Goal: Navigation & Orientation: Find specific page/section

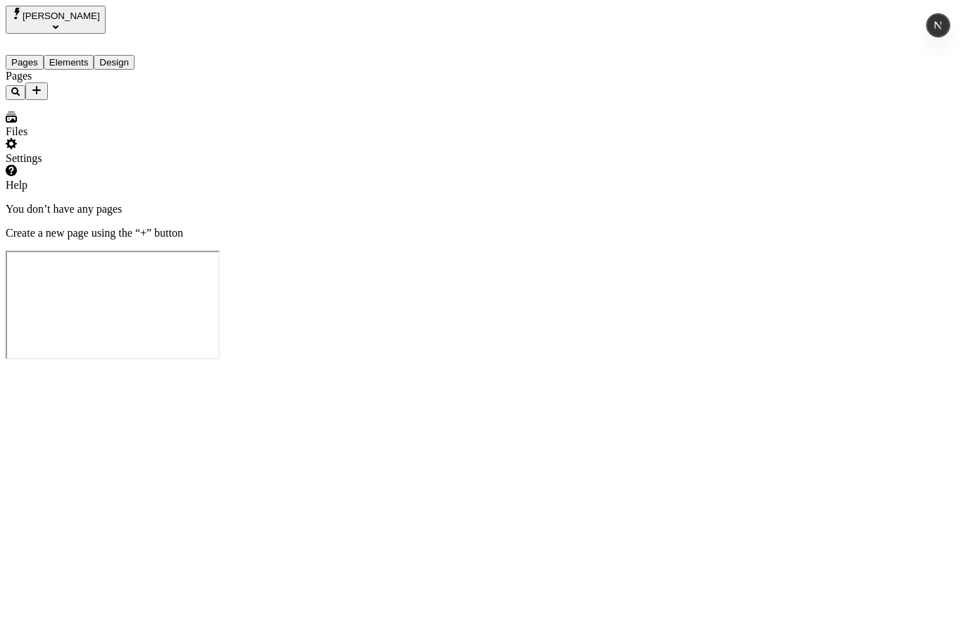
click at [114, 165] on div "Settings" at bounding box center [90, 151] width 169 height 27
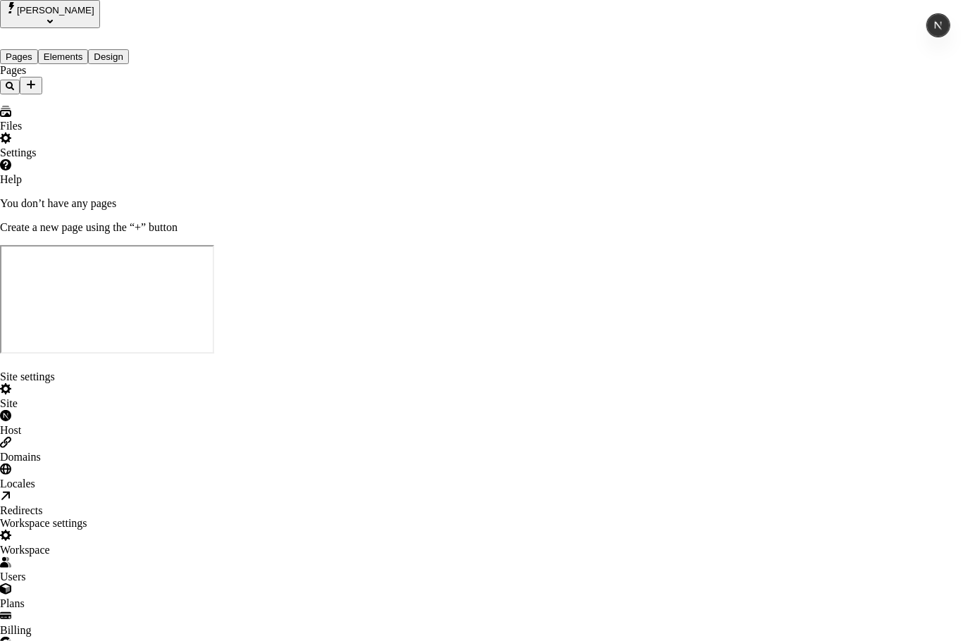
click at [196, 410] on div "Host" at bounding box center [481, 423] width 963 height 27
click at [194, 437] on div "Domains" at bounding box center [481, 450] width 963 height 27
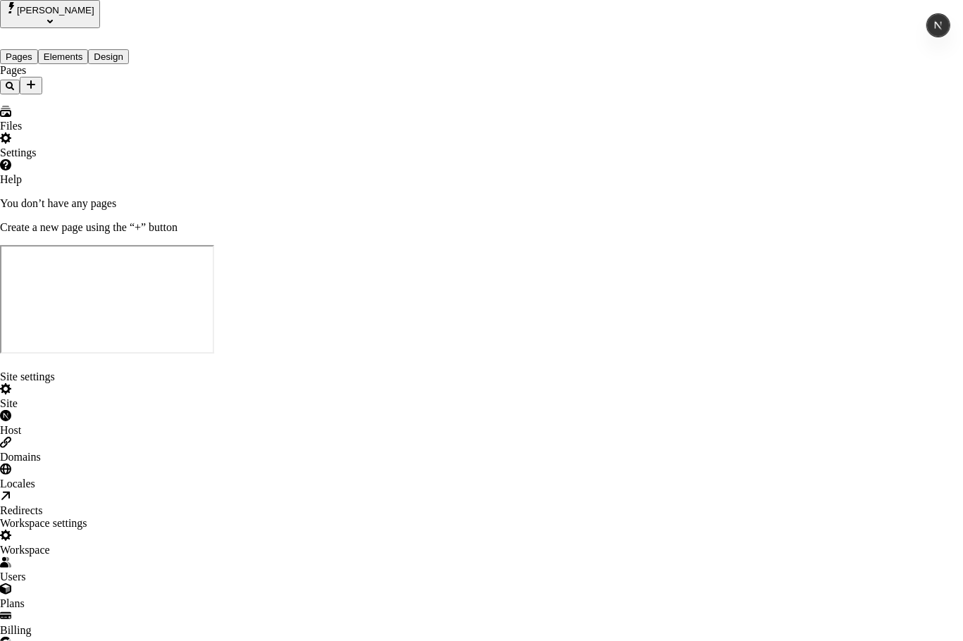
click at [187, 464] on div "Locales" at bounding box center [481, 477] width 963 height 27
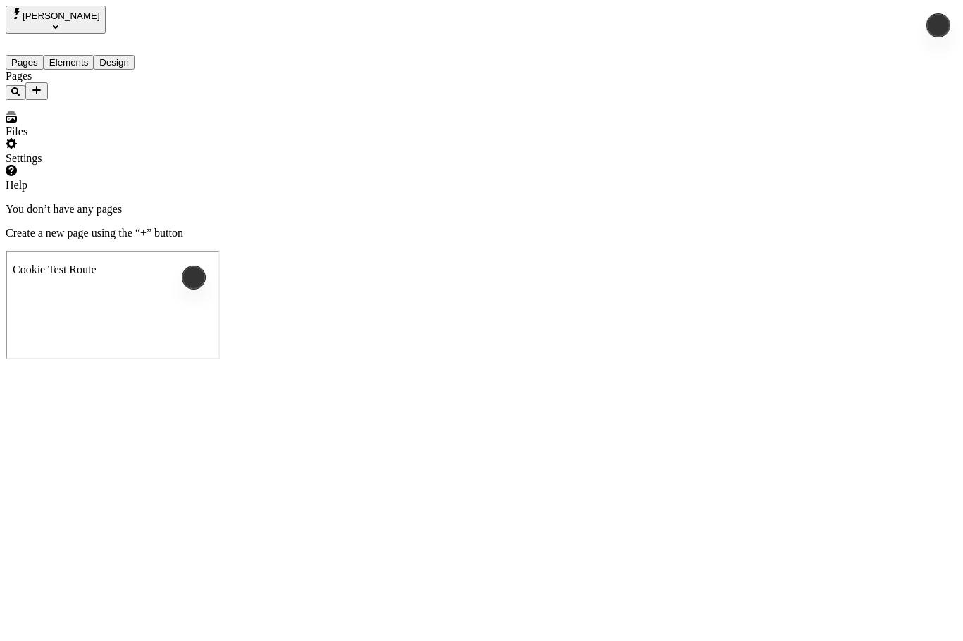
click at [56, 165] on div "Settings" at bounding box center [90, 158] width 169 height 13
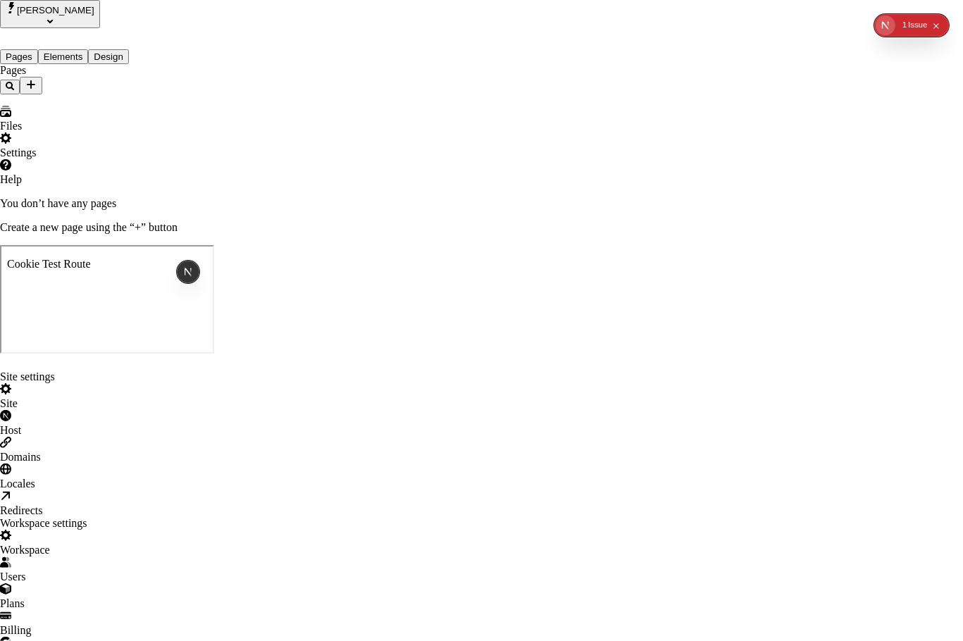
click at [178, 410] on div "Host" at bounding box center [481, 423] width 963 height 27
click at [191, 383] on div "Site" at bounding box center [481, 396] width 963 height 27
click at [191, 464] on div "Locales" at bounding box center [481, 477] width 963 height 27
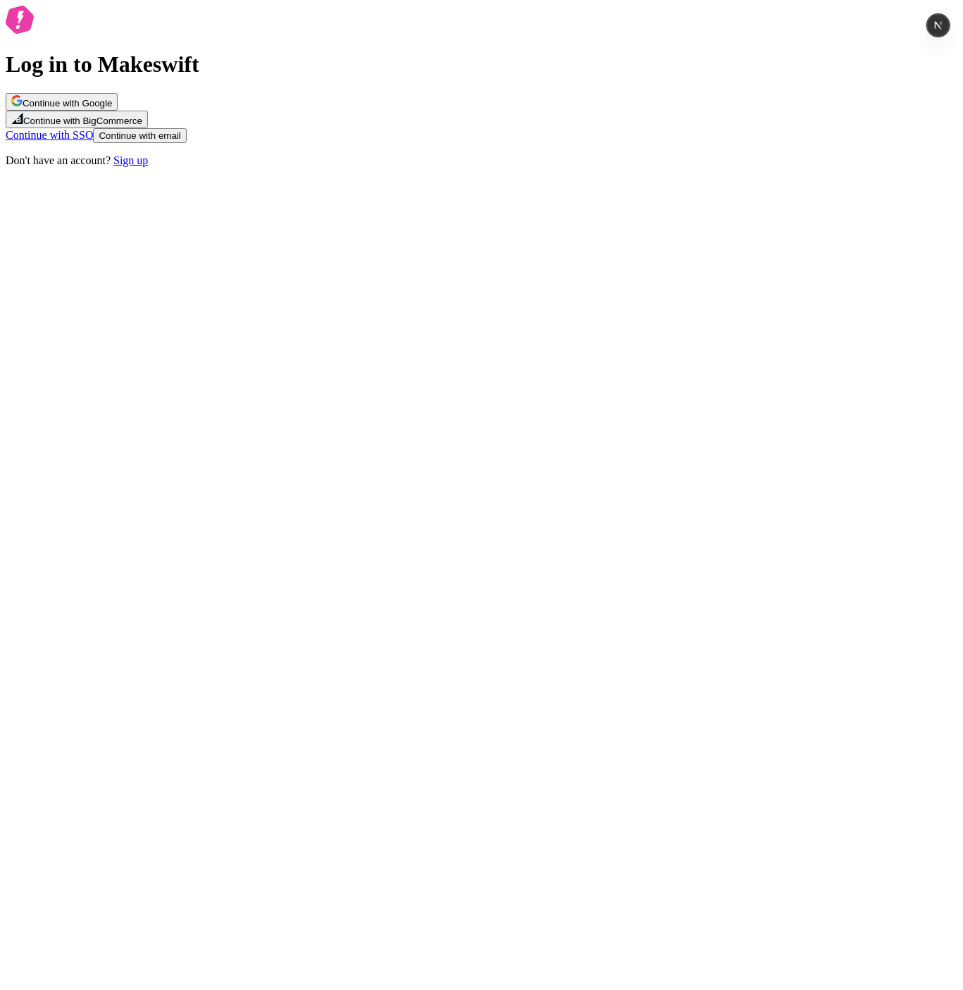
click at [118, 111] on button "Continue with Google" at bounding box center [62, 102] width 112 height 18
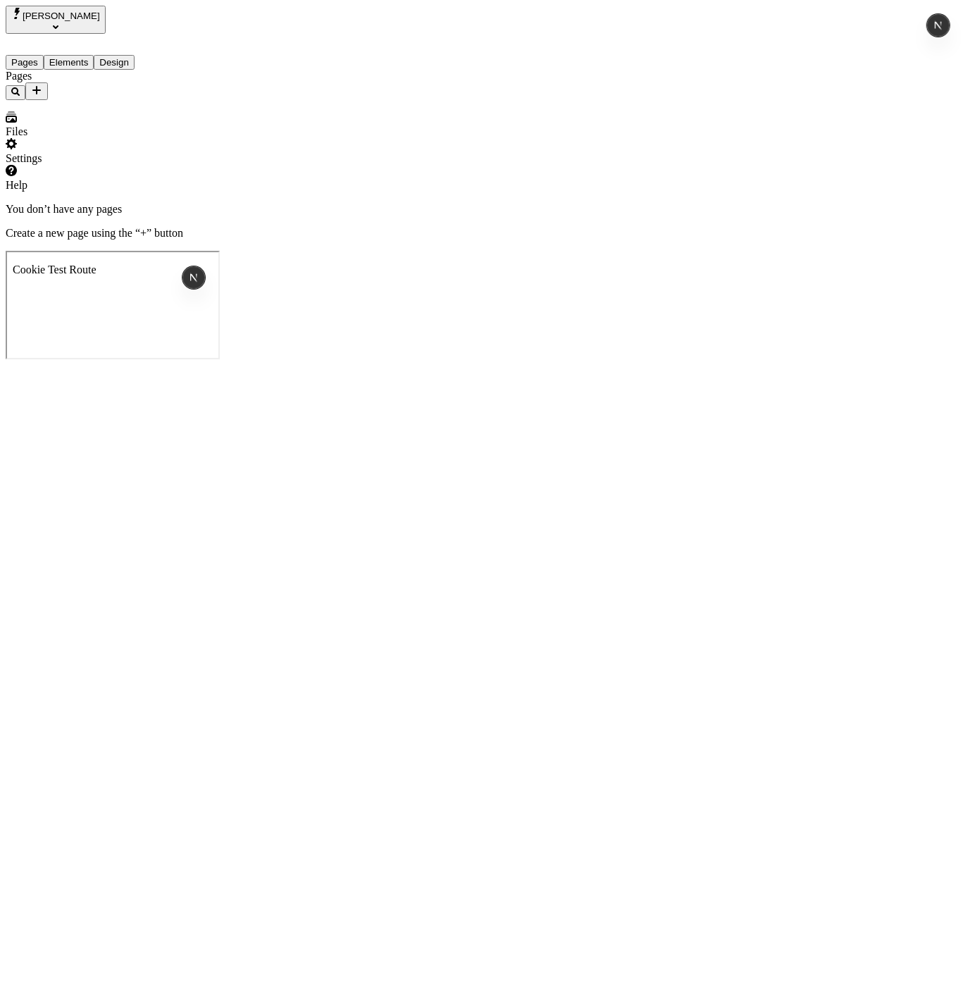
click at [167, 192] on div at bounding box center [90, 192] width 169 height 0
click at [83, 165] on div "Settings" at bounding box center [90, 151] width 169 height 27
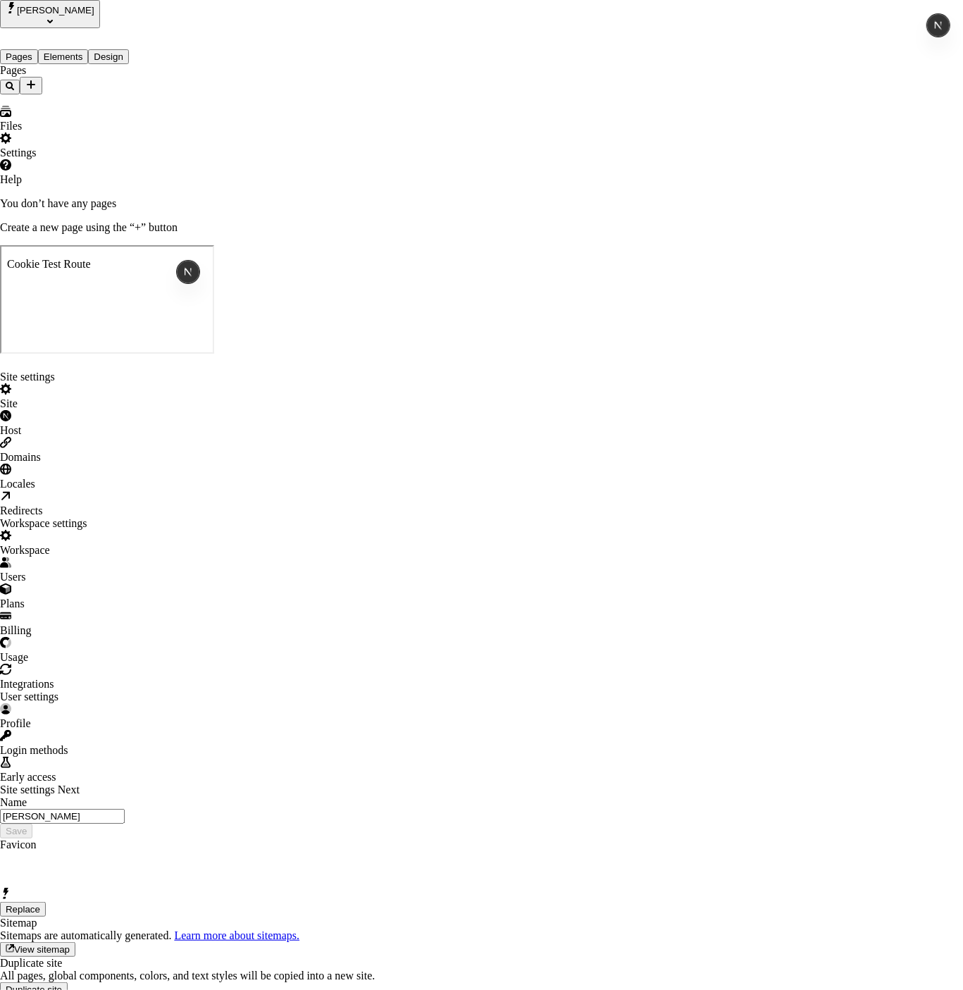
click at [159, 424] on div "Host" at bounding box center [481, 430] width 963 height 13
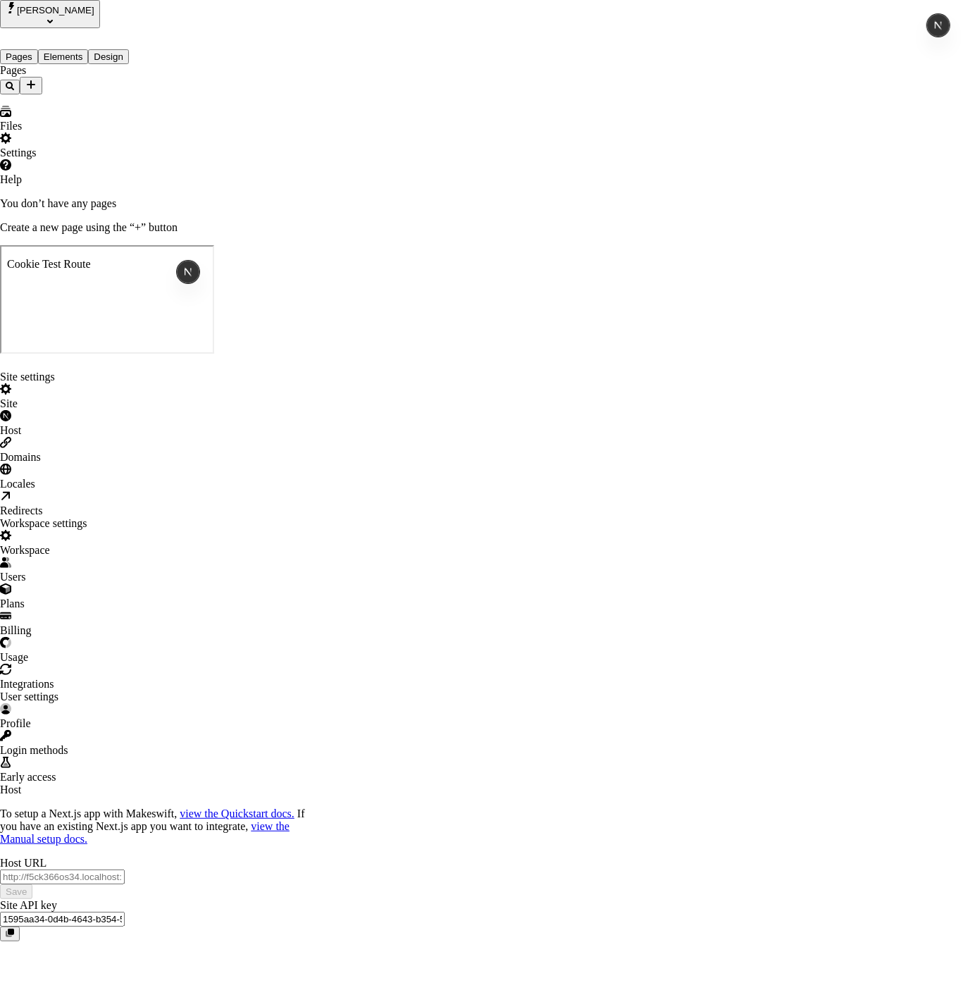
click at [238, 383] on div "Site" at bounding box center [481, 396] width 963 height 27
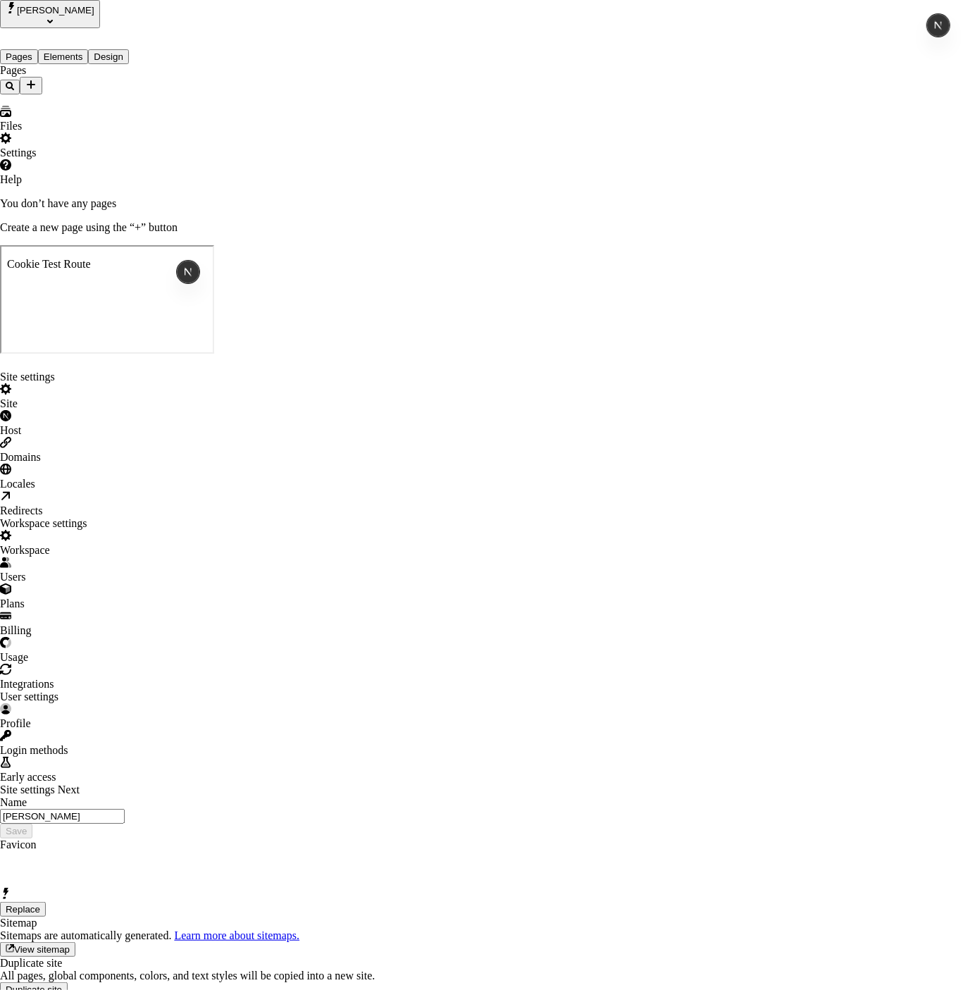
click at [201, 410] on div "Host" at bounding box center [481, 423] width 963 height 27
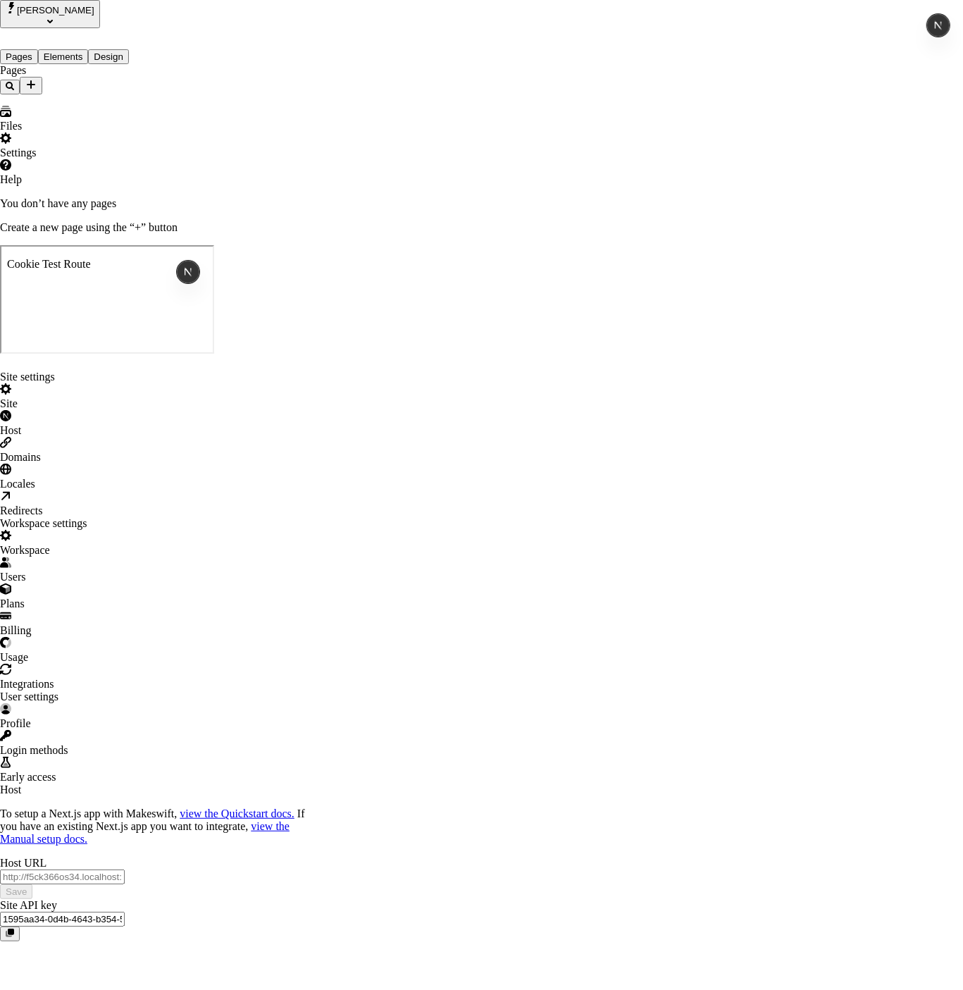
click at [195, 383] on div "Site" at bounding box center [481, 396] width 963 height 27
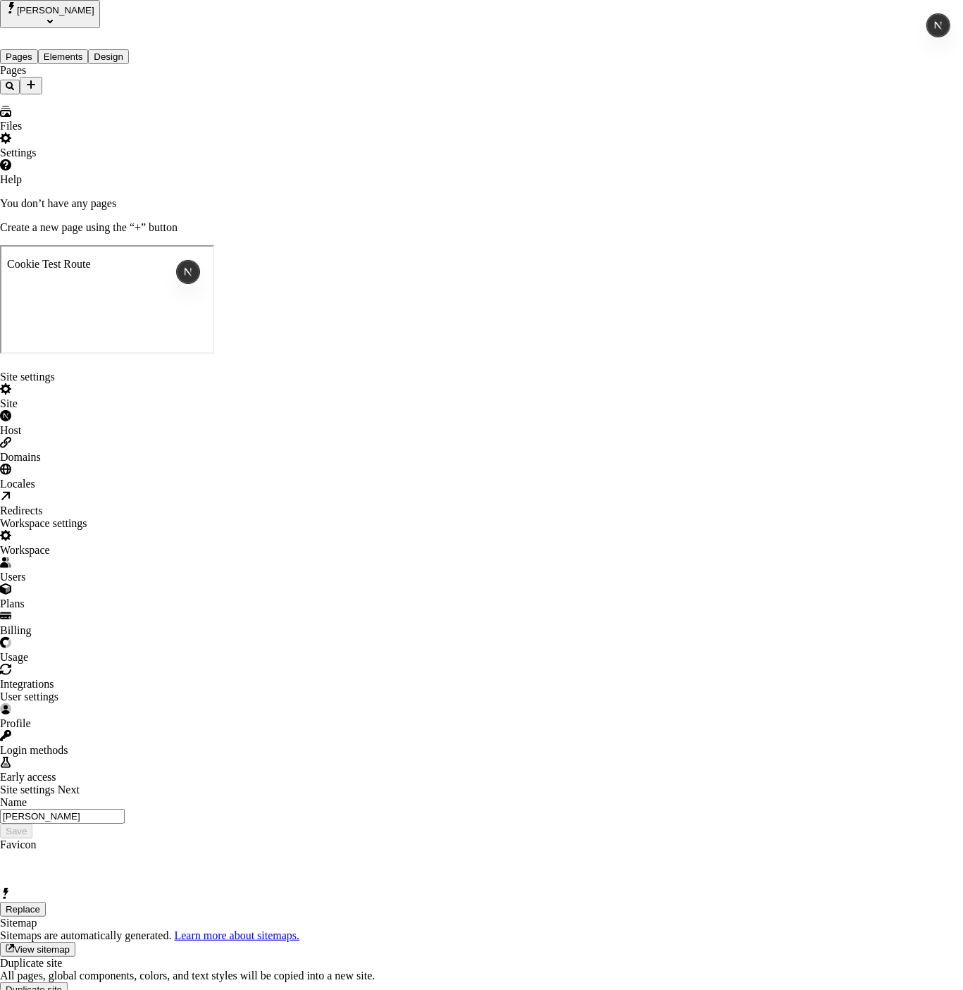
drag, startPoint x: 457, startPoint y: 294, endPoint x: 385, endPoint y: 259, distance: 80.1
click at [457, 796] on div "Name josh Save" at bounding box center [481, 817] width 963 height 42
click at [197, 371] on div "Site settings Site Host Domains Locales Redirects Workspace settings Workspace …" at bounding box center [481, 724] width 963 height 707
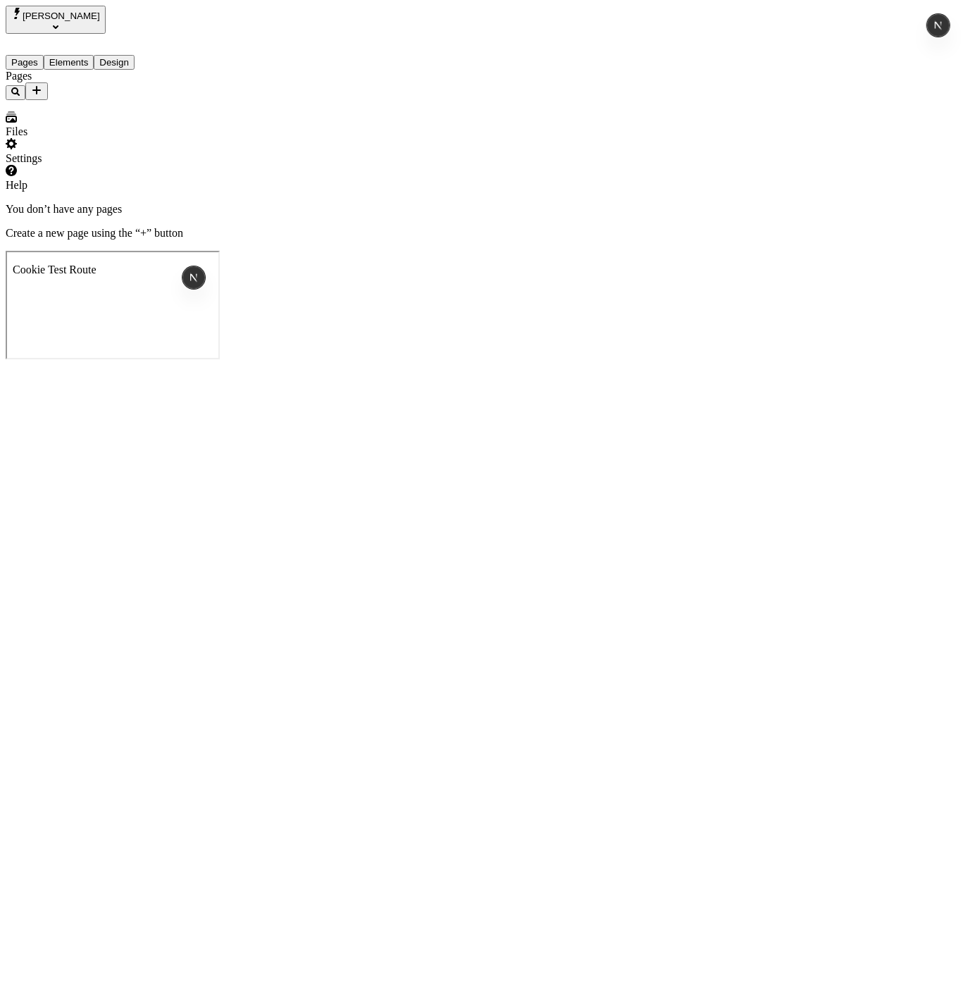
click at [68, 165] on div "Settings" at bounding box center [90, 151] width 169 height 27
click at [49, 165] on div "Settings" at bounding box center [90, 158] width 169 height 13
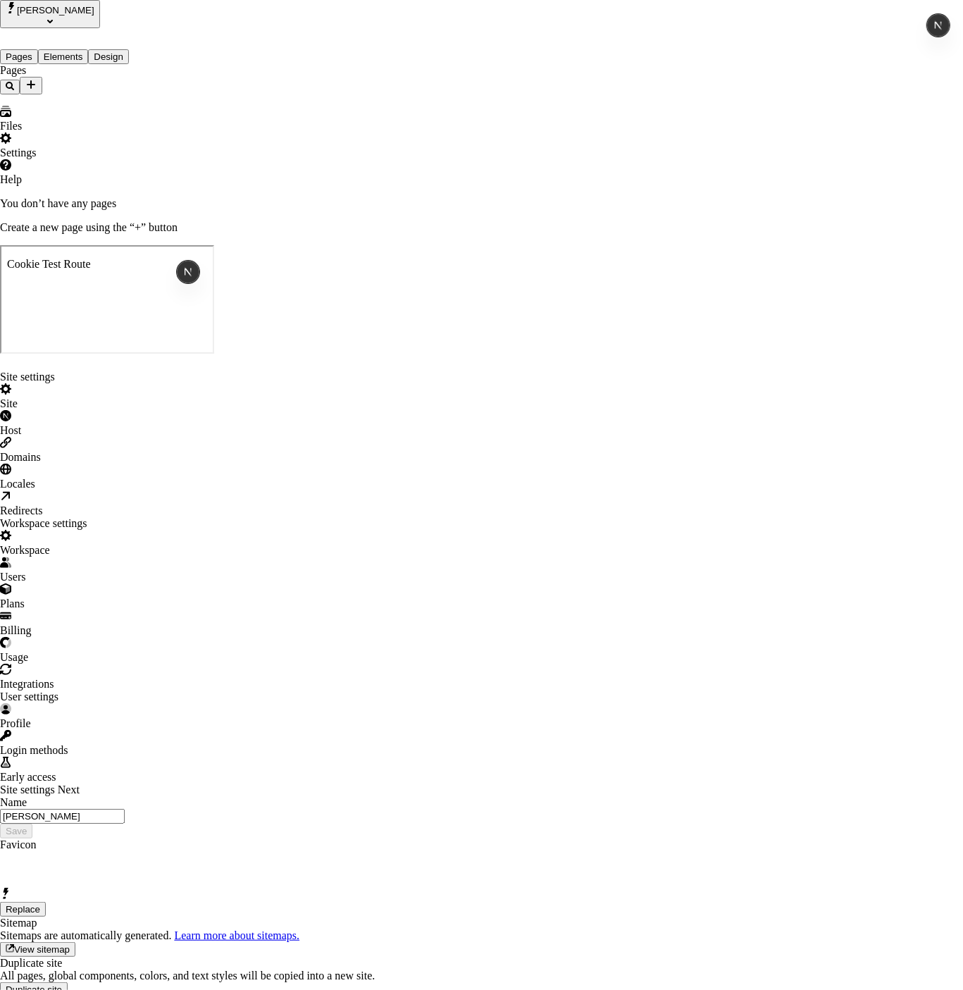
click at [350, 784] on div "Site settings Next" at bounding box center [481, 790] width 963 height 13
click at [285, 371] on div "Site settings Site Host Domains Locales Redirects Workspace settings Workspace …" at bounding box center [481, 724] width 963 height 707
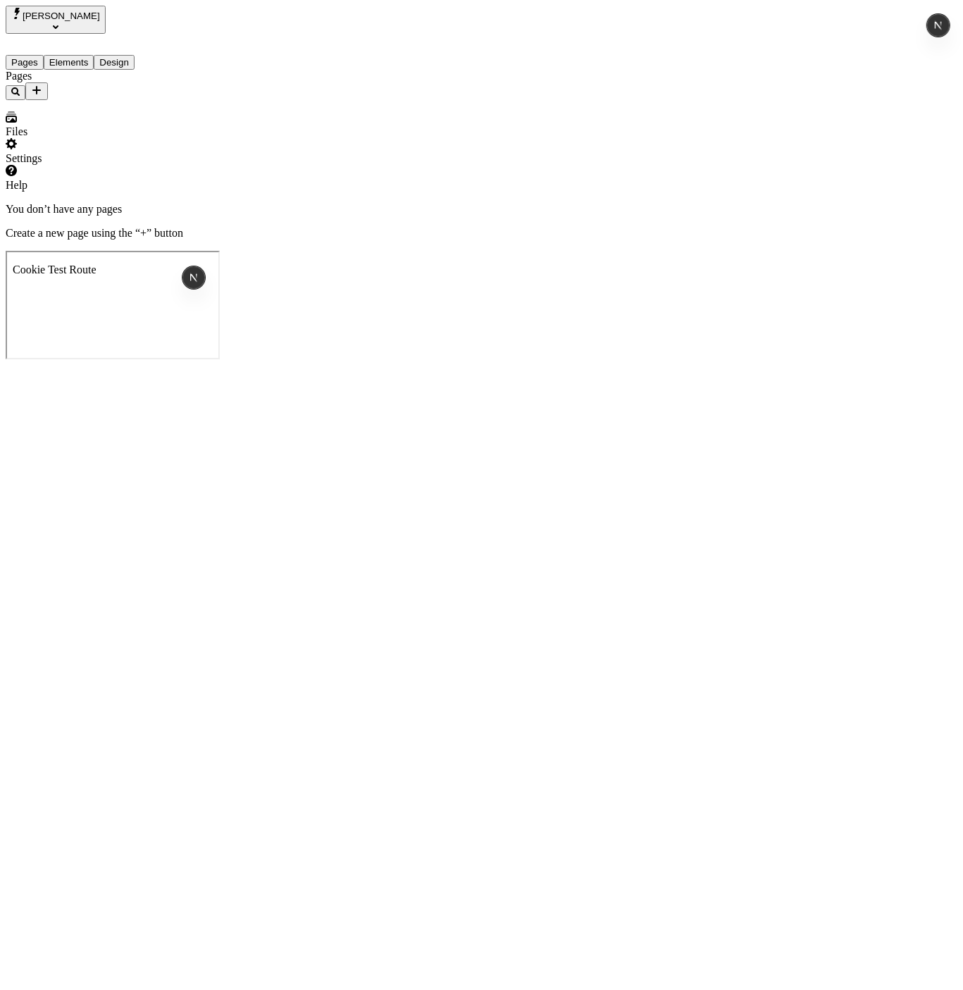
click at [96, 165] on div "Settings" at bounding box center [90, 151] width 169 height 27
click at [77, 165] on div "Settings" at bounding box center [90, 151] width 169 height 27
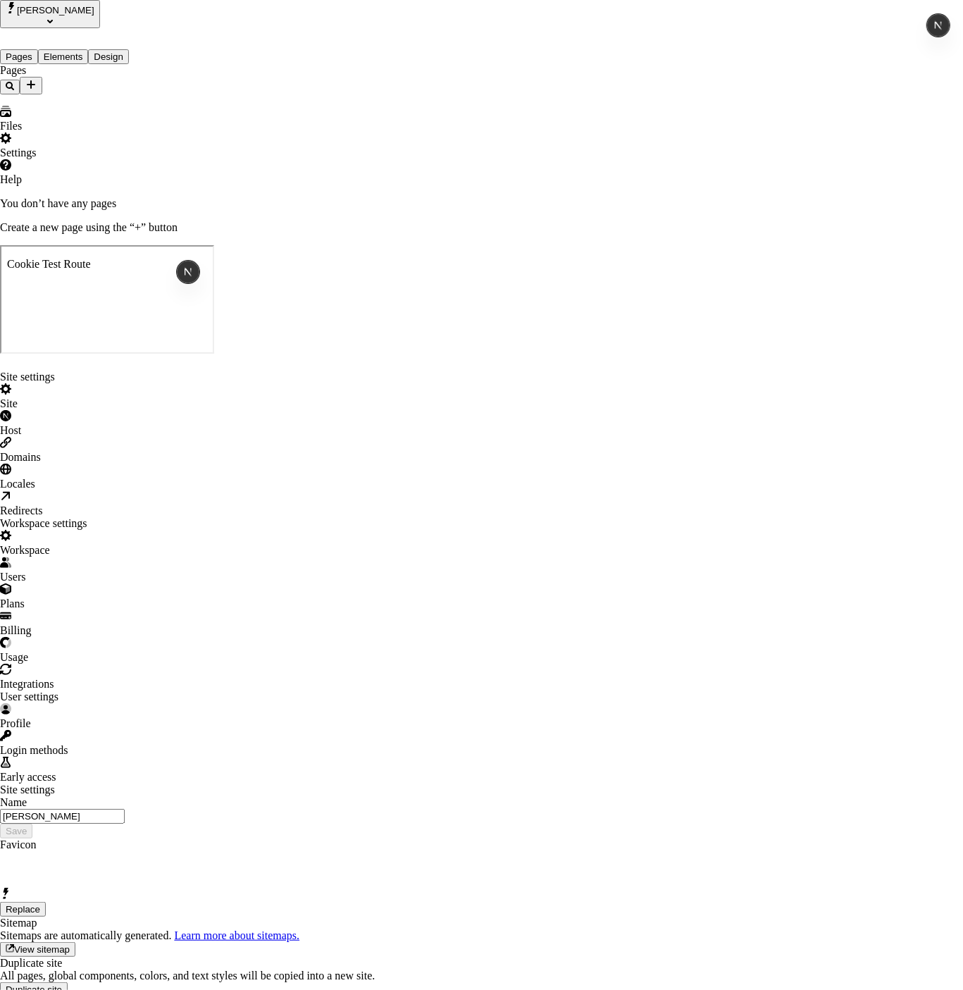
click at [326, 784] on div "Site settings" at bounding box center [481, 790] width 963 height 13
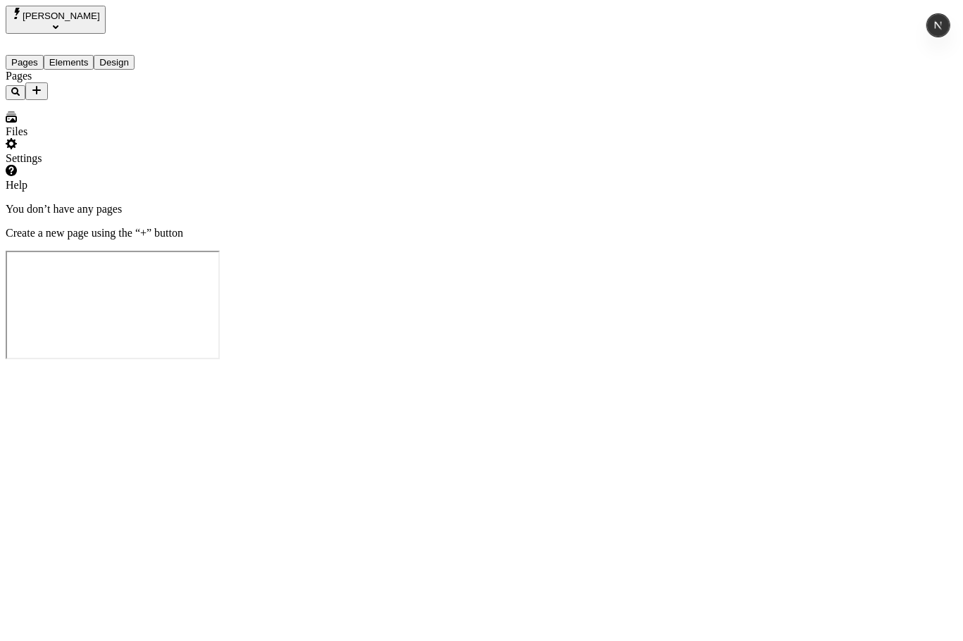
click at [82, 165] on div "Settings" at bounding box center [90, 151] width 169 height 27
click at [49, 165] on div "Settings" at bounding box center [90, 158] width 169 height 13
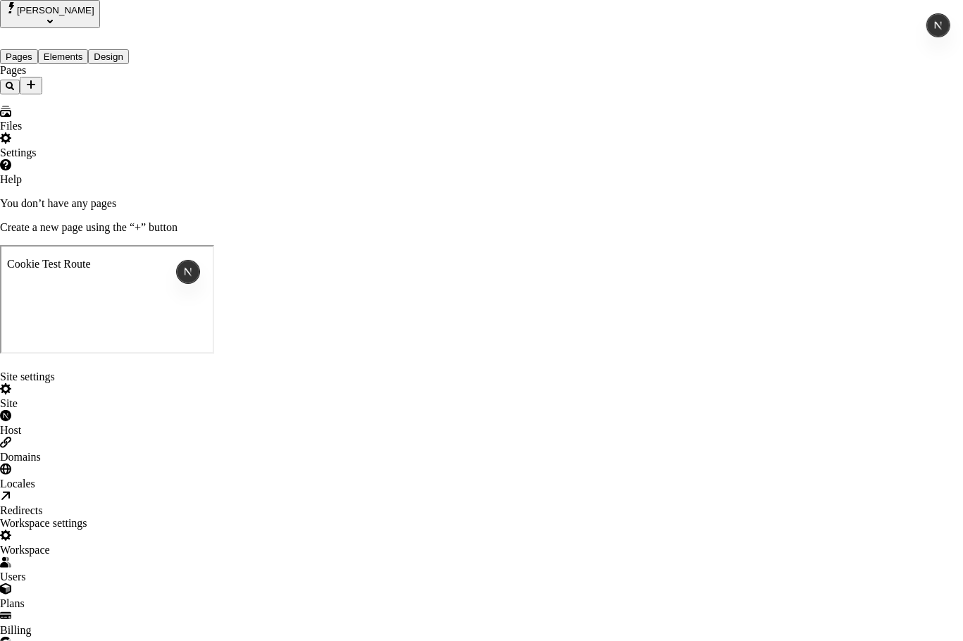
click at [195, 514] on div "Site settings Site Host Domains Locales Redirects Workspace settings Workspace …" at bounding box center [481, 577] width 963 height 413
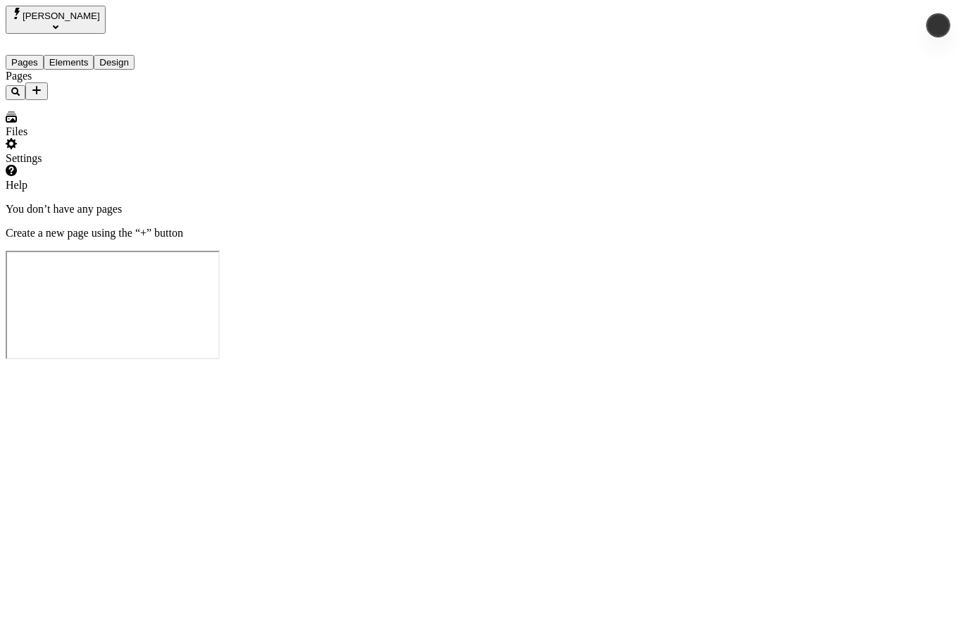
click at [78, 165] on div "Settings" at bounding box center [90, 151] width 169 height 27
click at [74, 165] on div "Settings" at bounding box center [90, 151] width 169 height 27
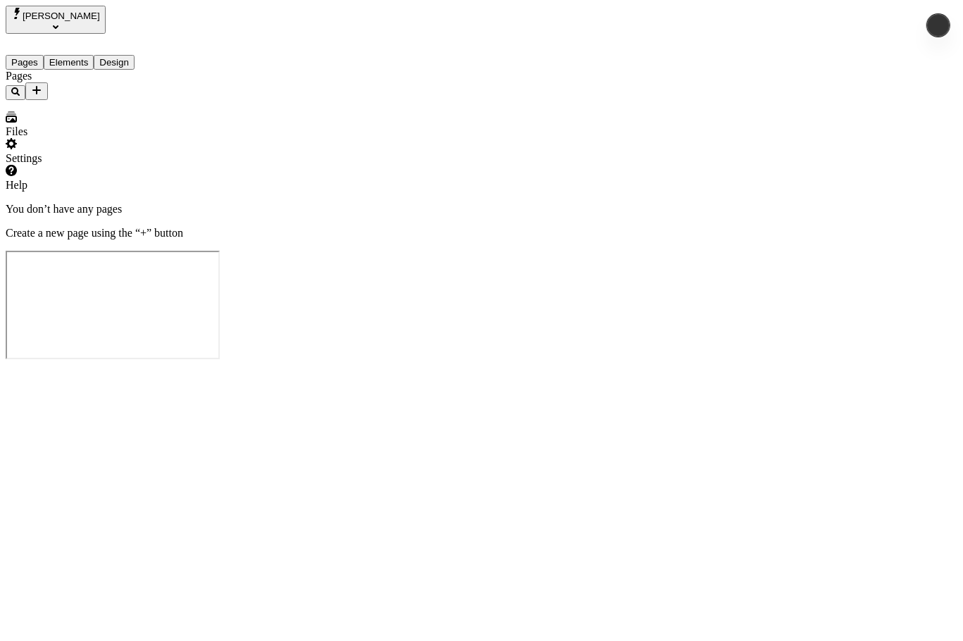
click at [86, 165] on div "Settings" at bounding box center [90, 151] width 169 height 27
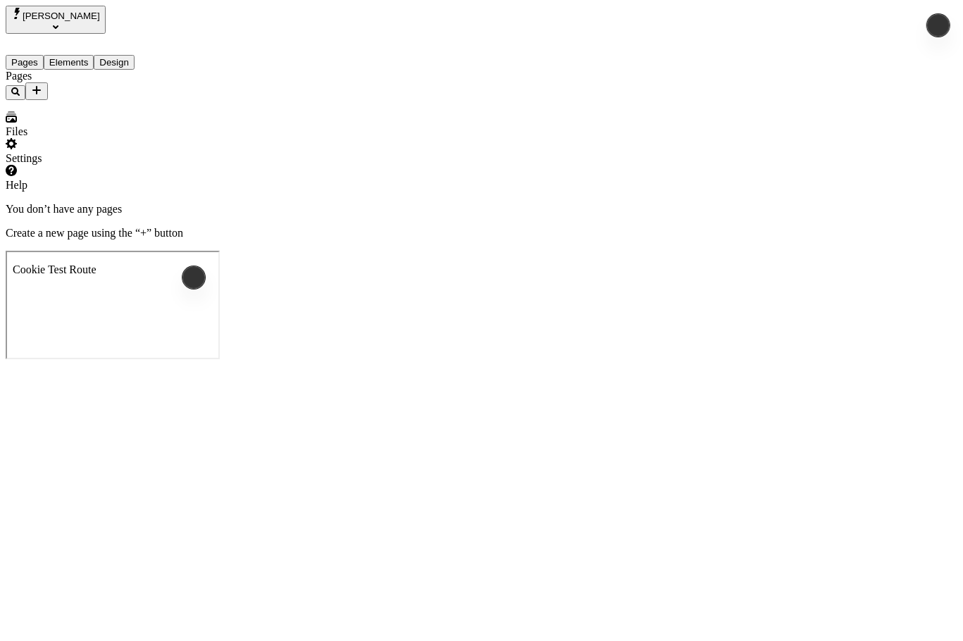
click at [136, 100] on div "Pages" at bounding box center [90, 85] width 169 height 30
click at [101, 165] on div "Settings" at bounding box center [90, 151] width 169 height 27
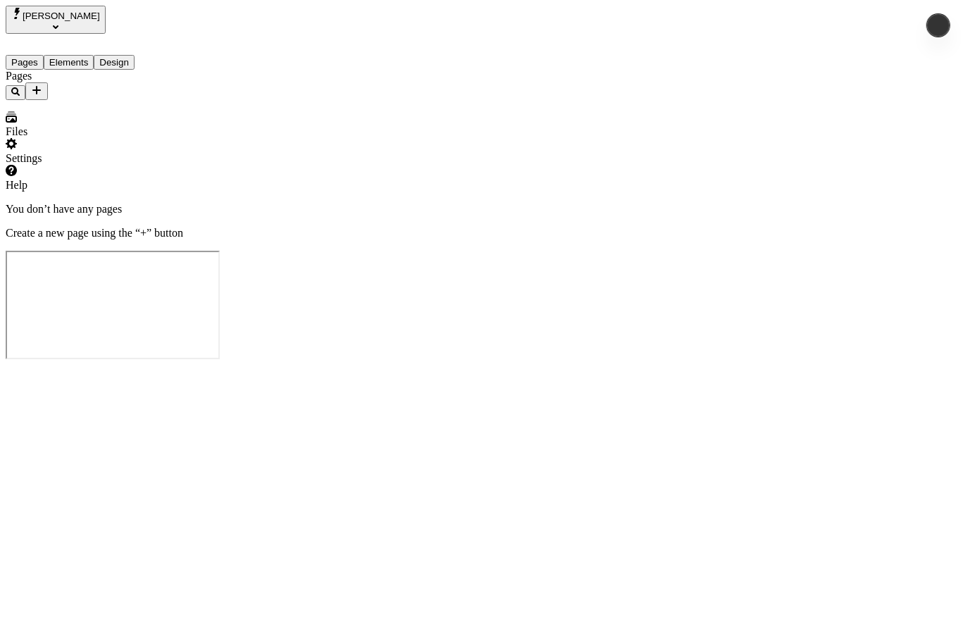
click at [67, 165] on div "Settings" at bounding box center [90, 151] width 169 height 27
click at [80, 165] on div "Settings" at bounding box center [90, 151] width 169 height 27
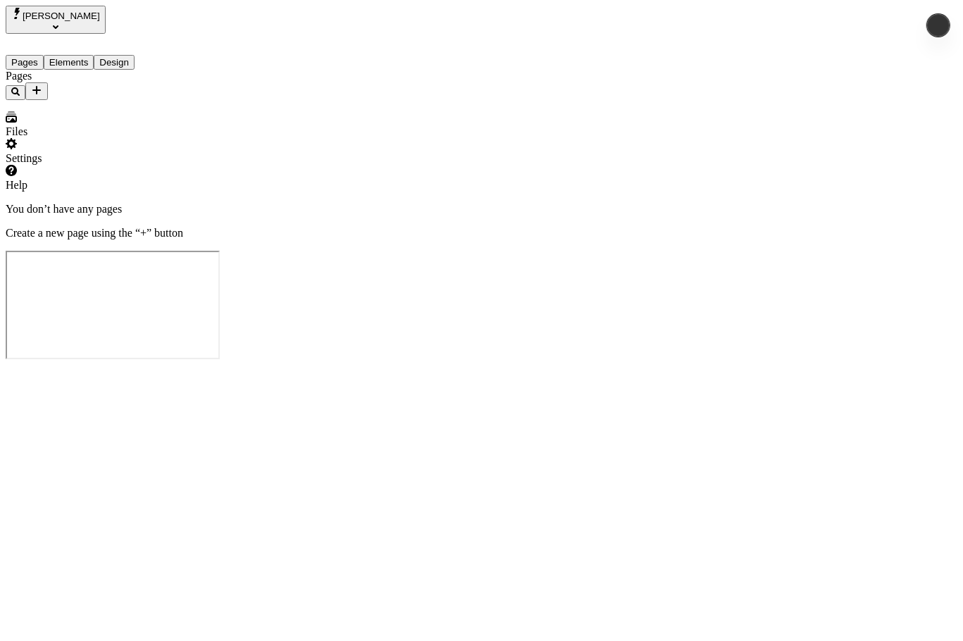
click at [99, 165] on div "Settings" at bounding box center [90, 151] width 169 height 27
click at [97, 165] on div "Settings" at bounding box center [90, 151] width 169 height 27
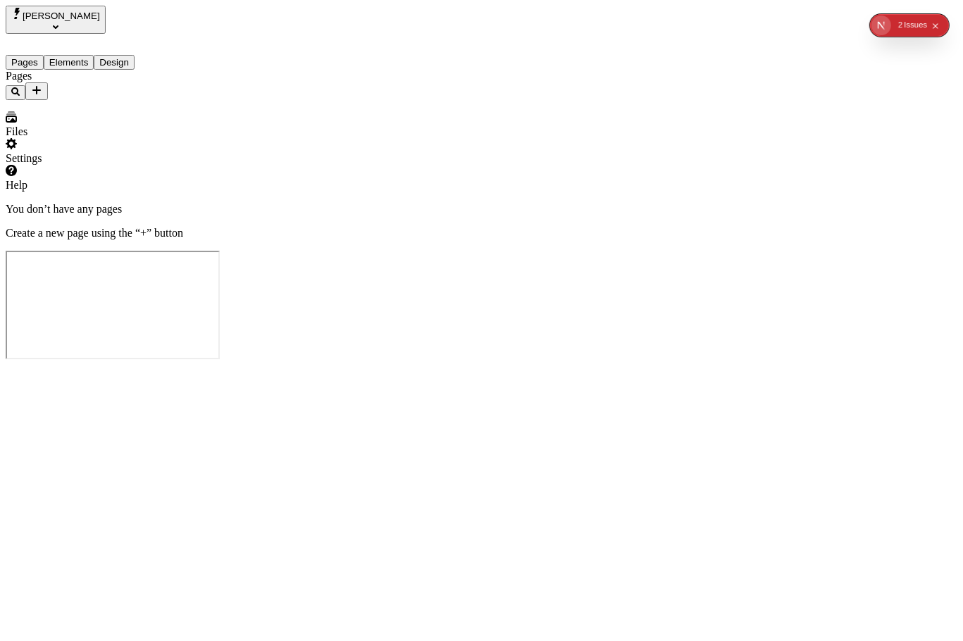
click at [70, 165] on div "Settings" at bounding box center [90, 151] width 169 height 27
